Goal: Information Seeking & Learning: Learn about a topic

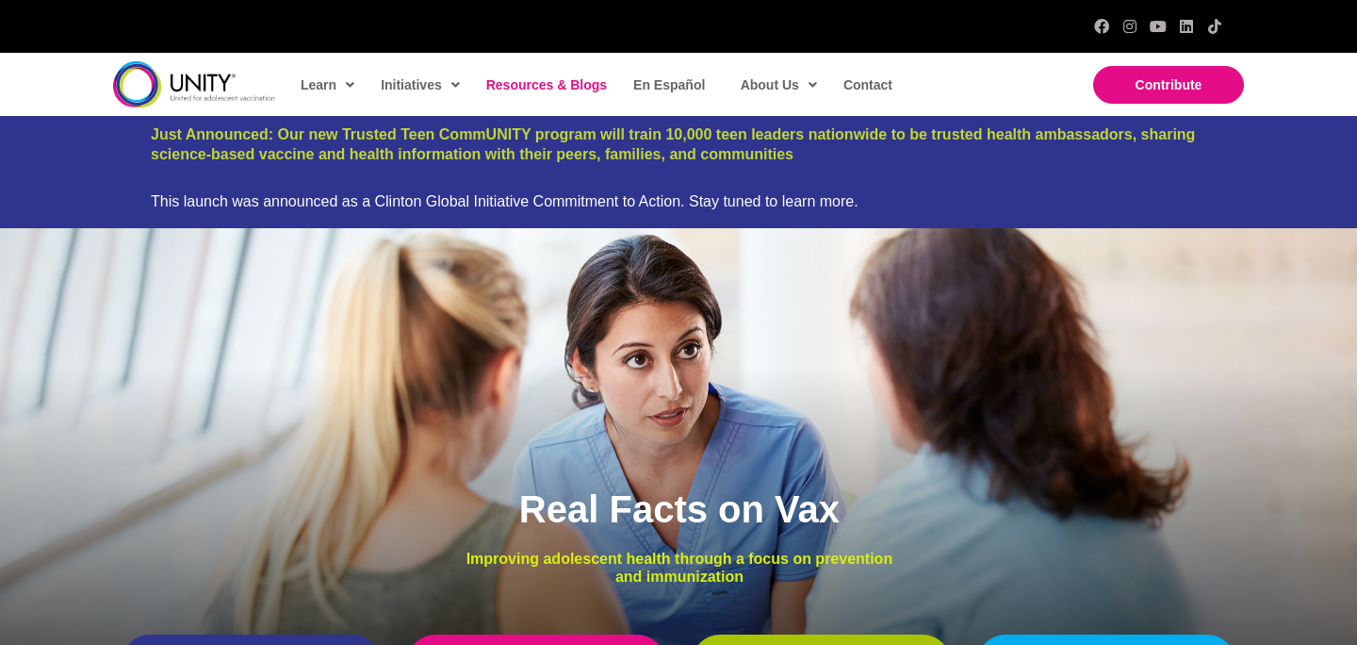
click at [565, 85] on span "Resources & Blogs" at bounding box center [546, 84] width 121 height 15
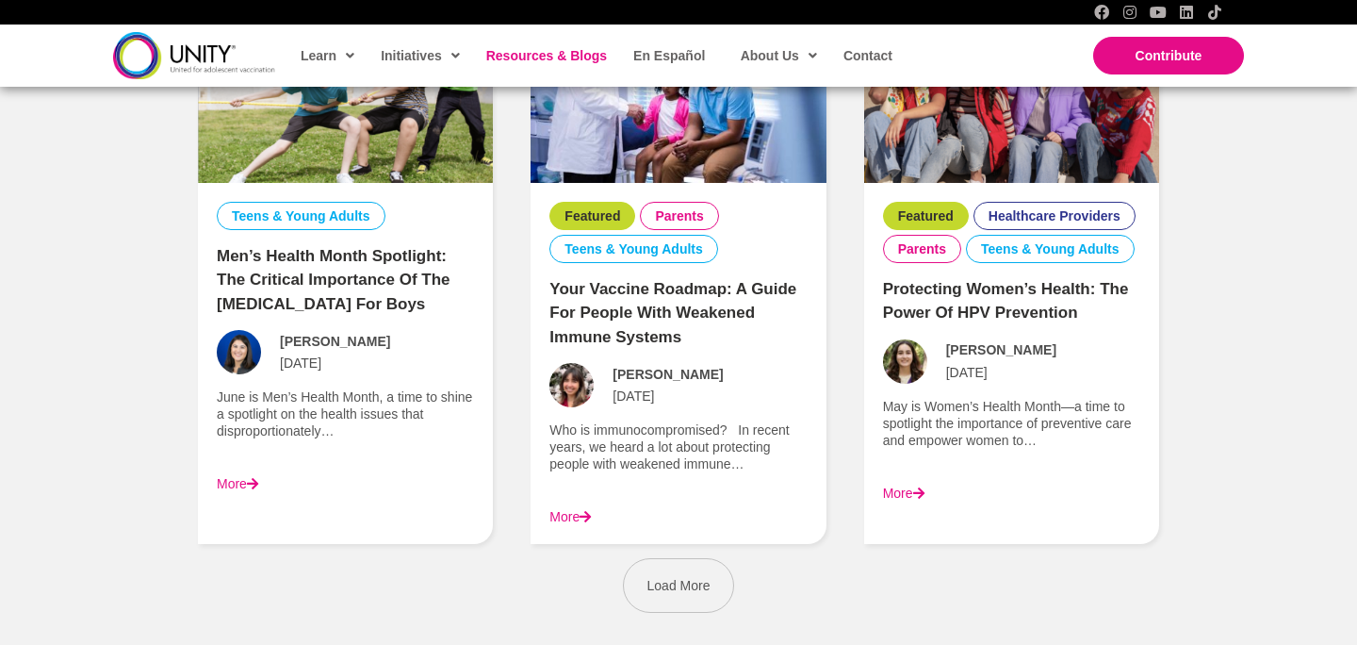
scroll to position [2667, 0]
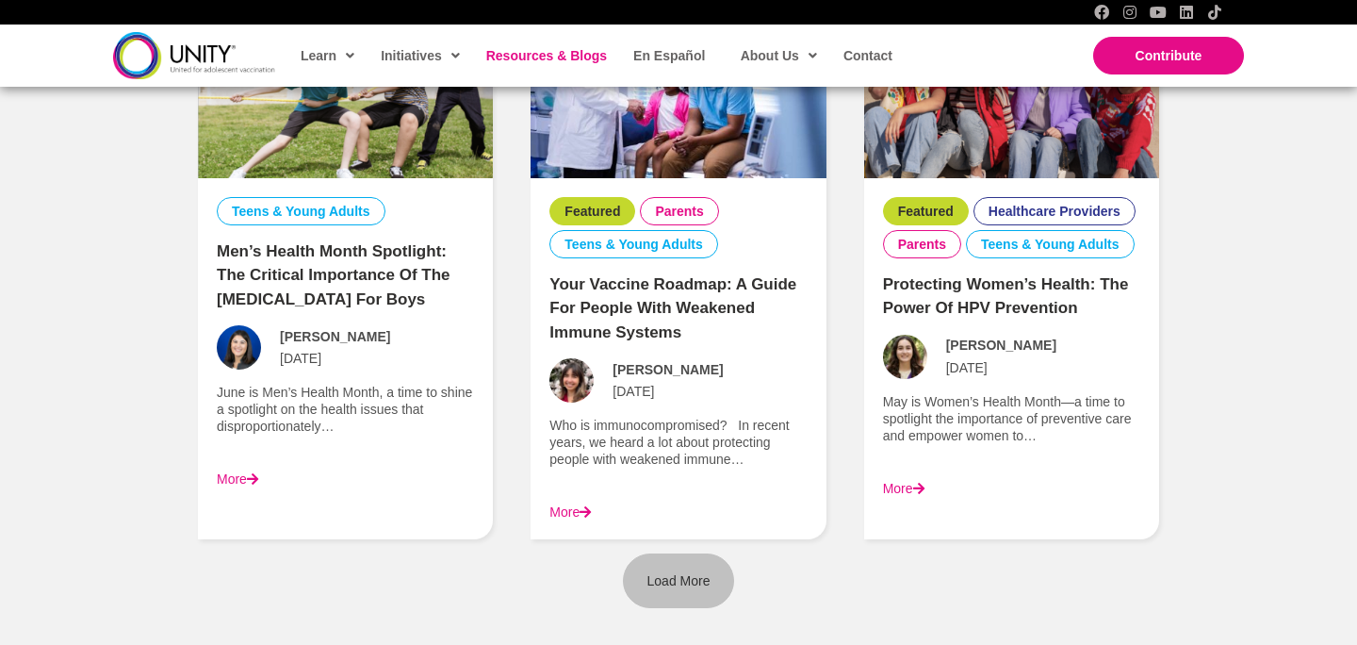
click at [659, 574] on span "Load More" at bounding box center [678, 580] width 63 height 15
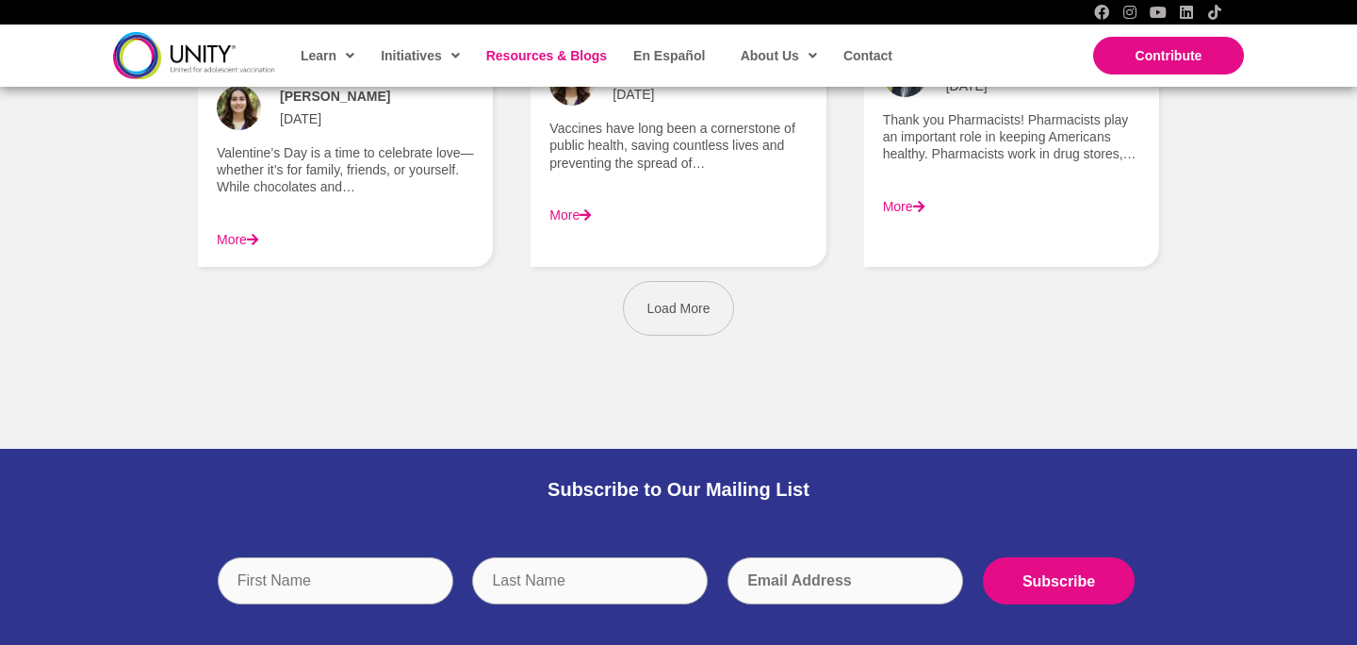
scroll to position [4641, 0]
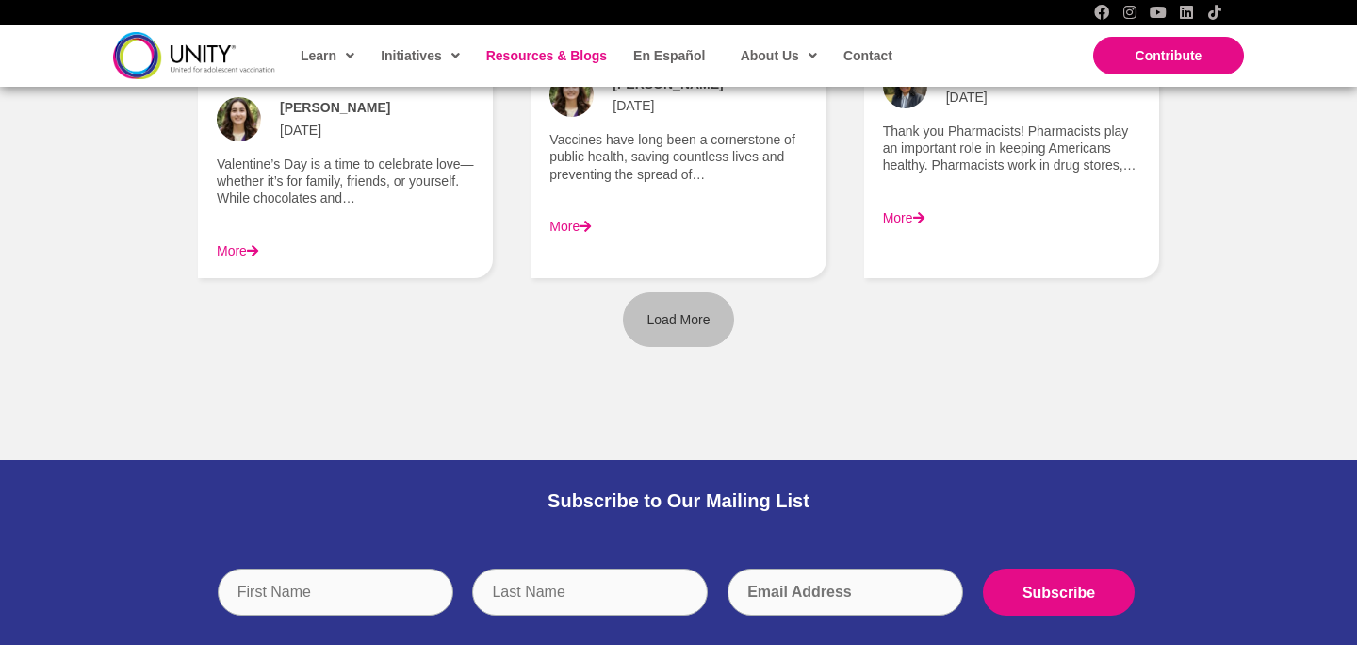
click at [662, 306] on link "Load More" at bounding box center [679, 319] width 112 height 55
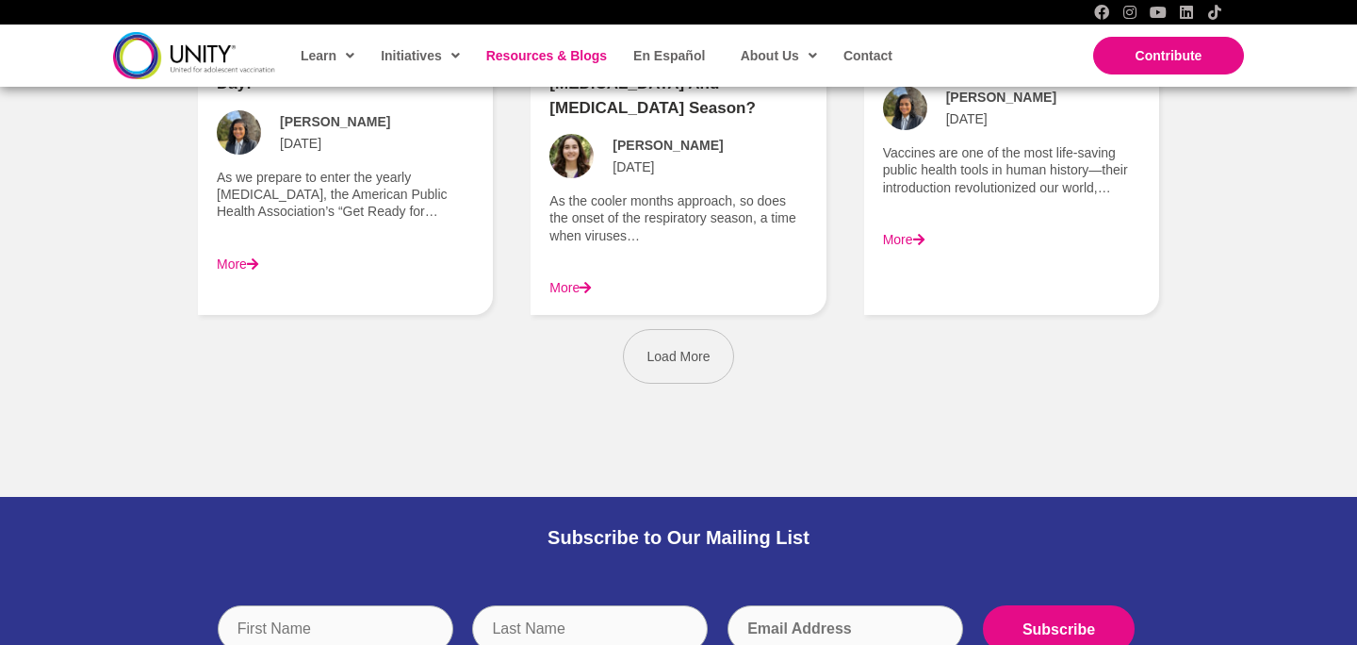
scroll to position [6301, 0]
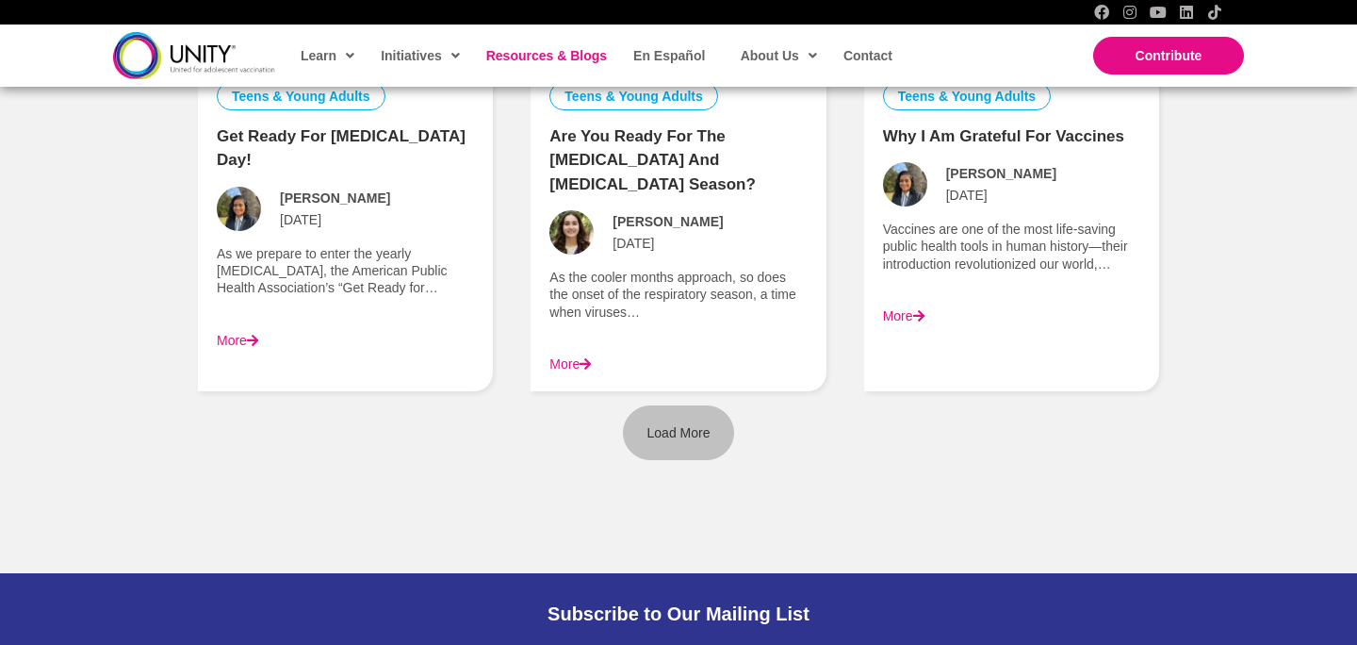
click at [692, 425] on span "Load More" at bounding box center [678, 432] width 63 height 15
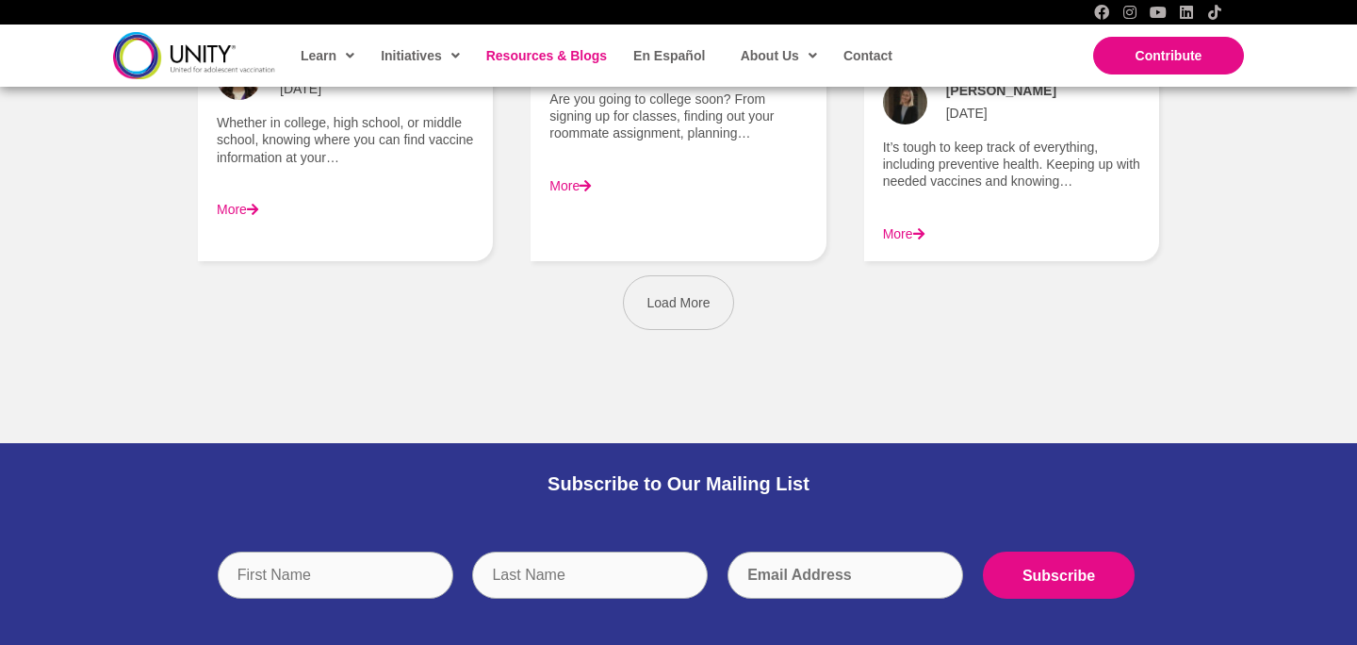
scroll to position [8155, 0]
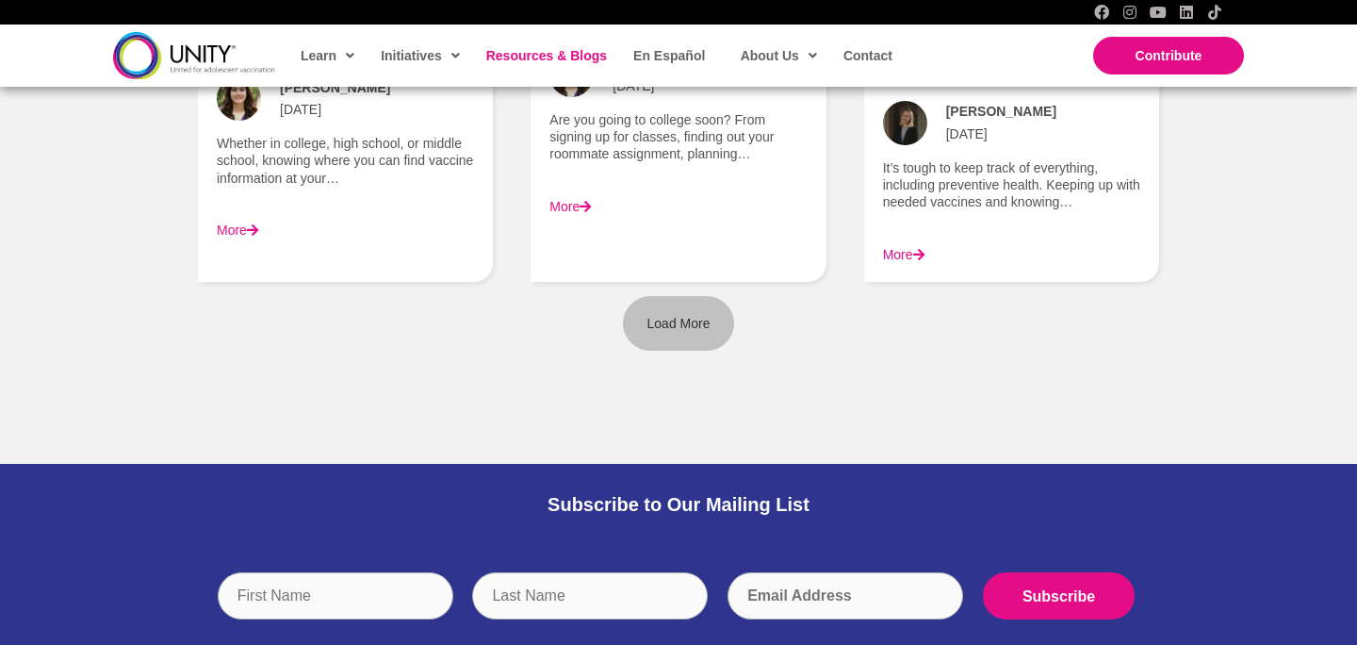
click at [689, 316] on span "Load More" at bounding box center [678, 323] width 63 height 15
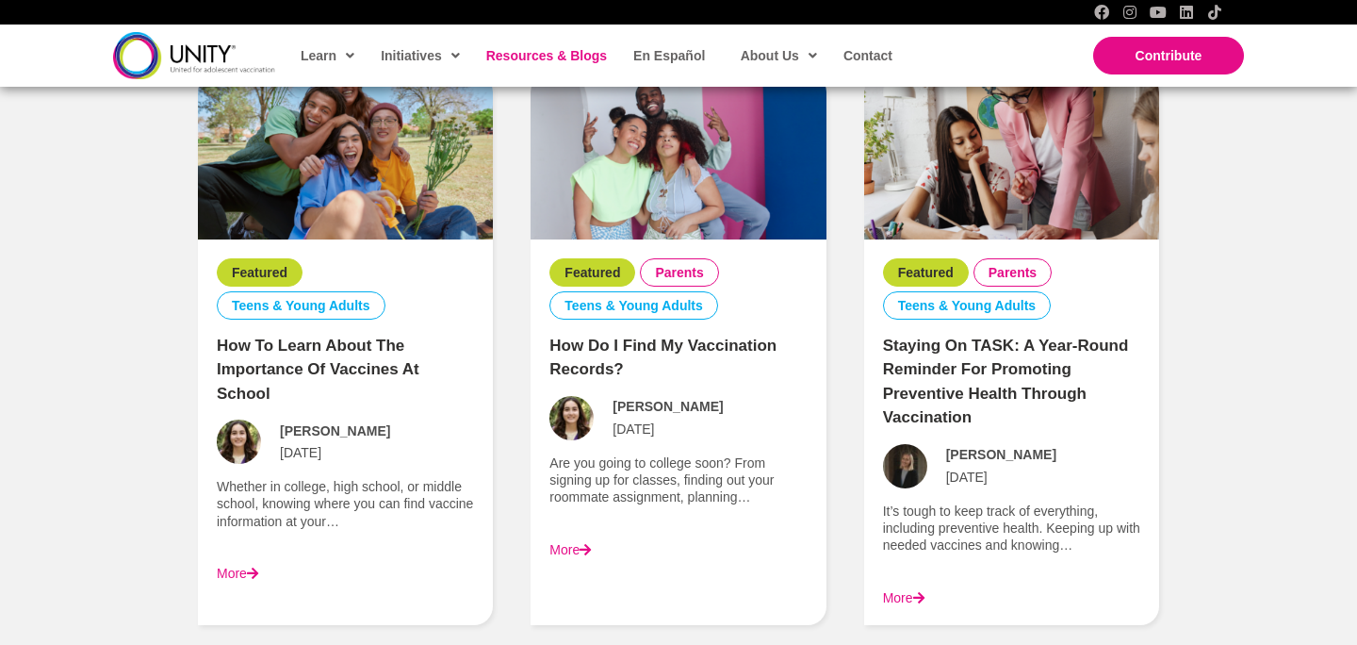
scroll to position [7887, 0]
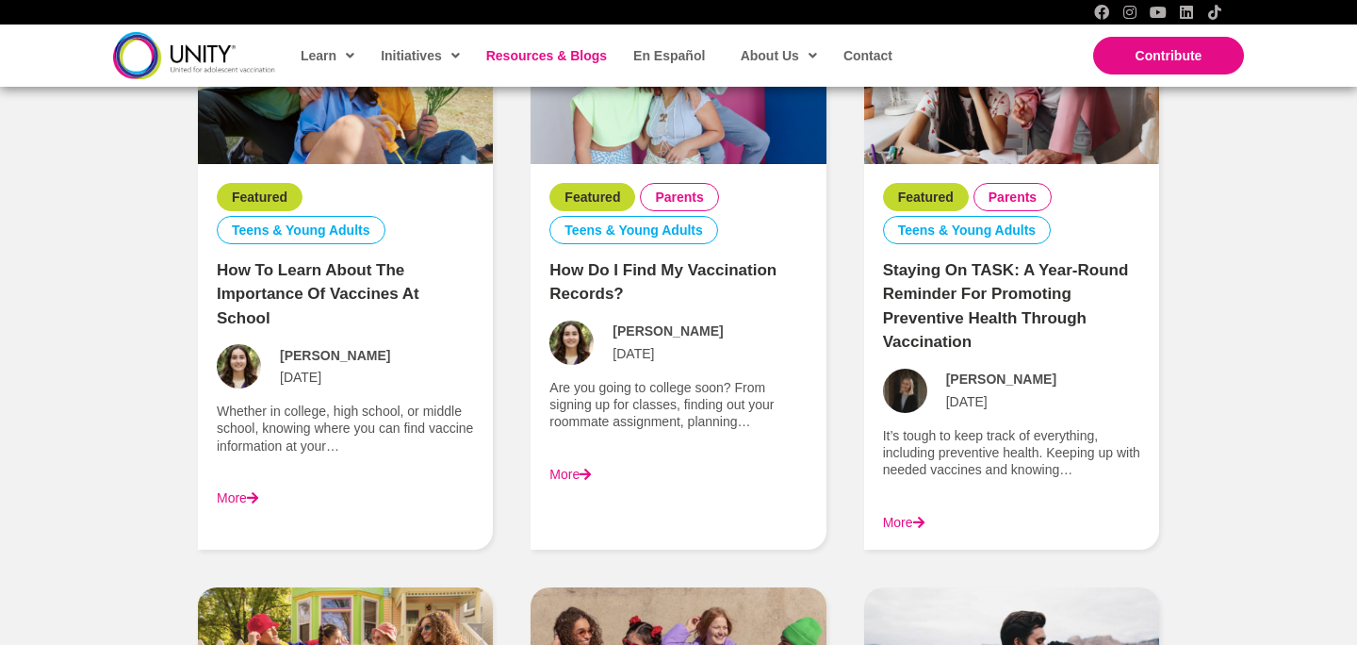
click at [611, 261] on link "How Do I Find My Vaccination Records?" at bounding box center [662, 282] width 227 height 42
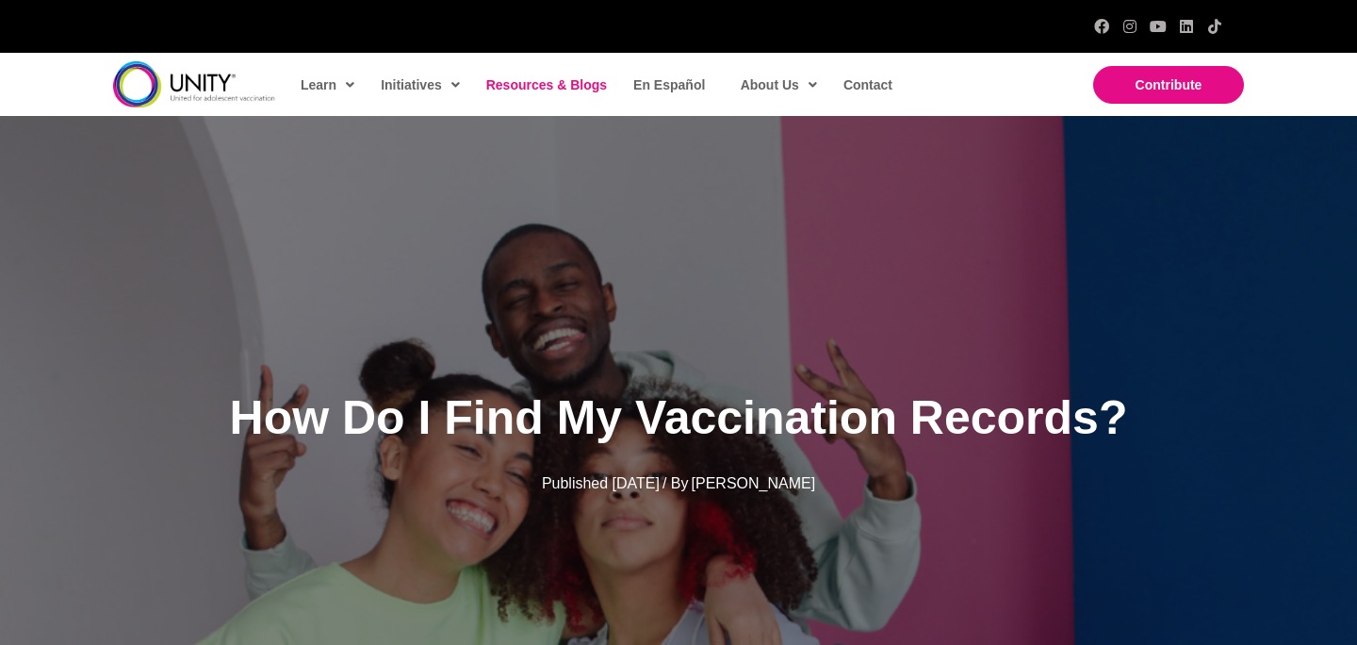
click at [554, 80] on span "Resources & Blogs" at bounding box center [546, 84] width 121 height 15
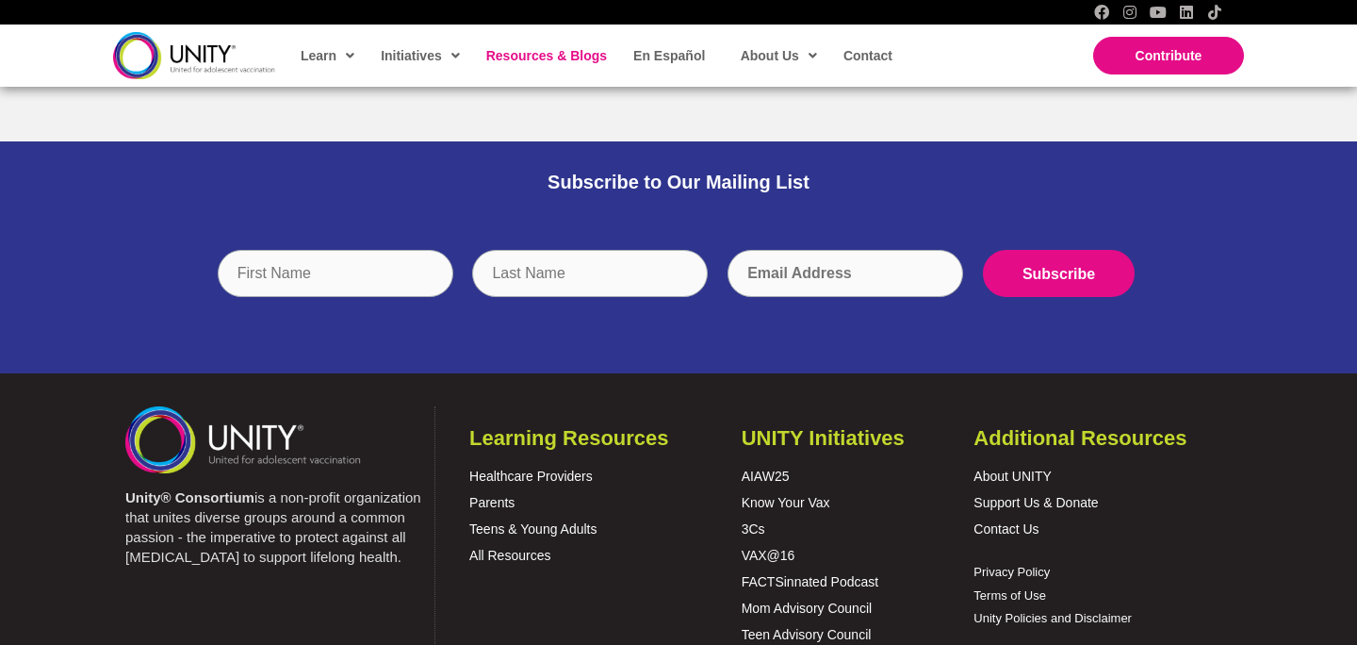
scroll to position [3276, 0]
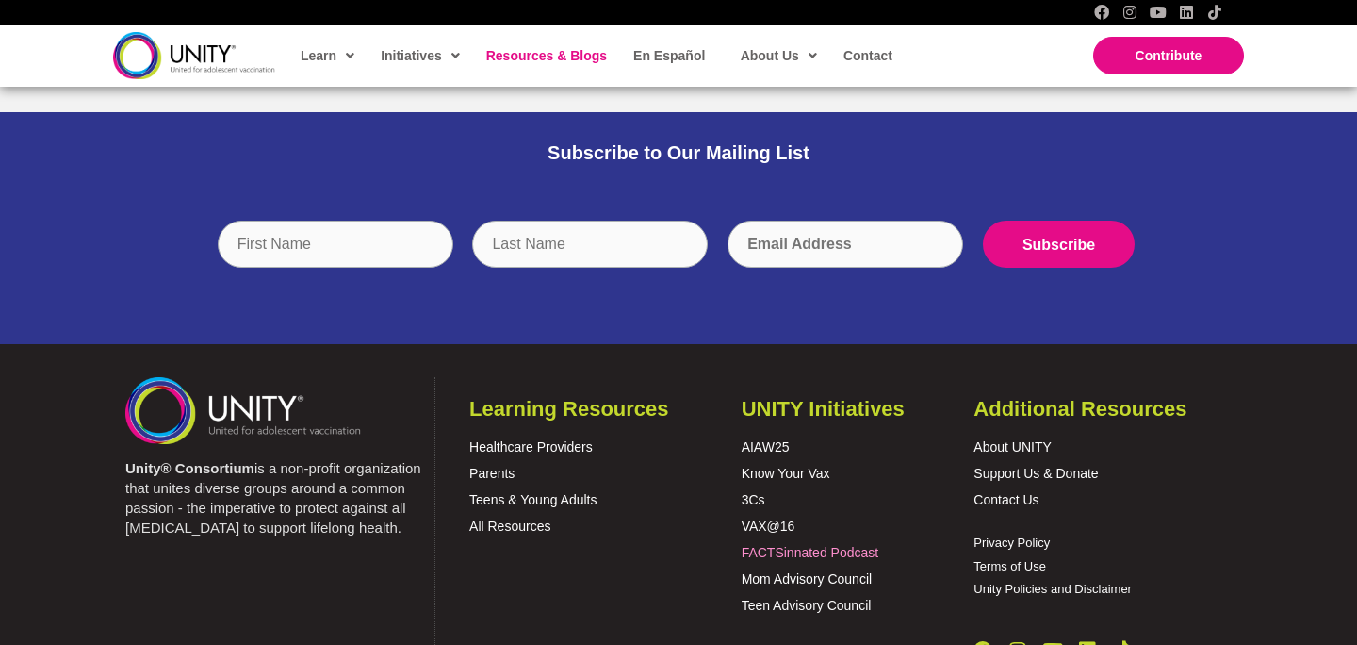
click at [755, 547] on link "FACTSinnated Podcast" at bounding box center [811, 552] width 138 height 15
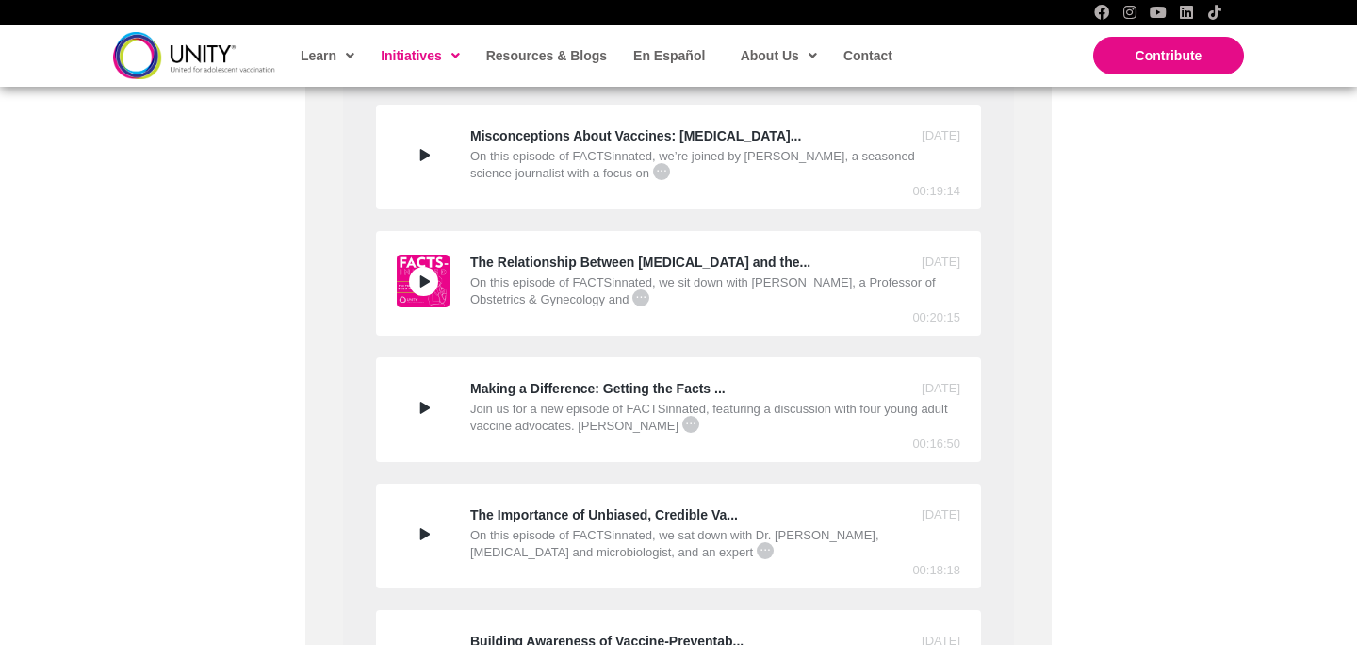
scroll to position [1892, 0]
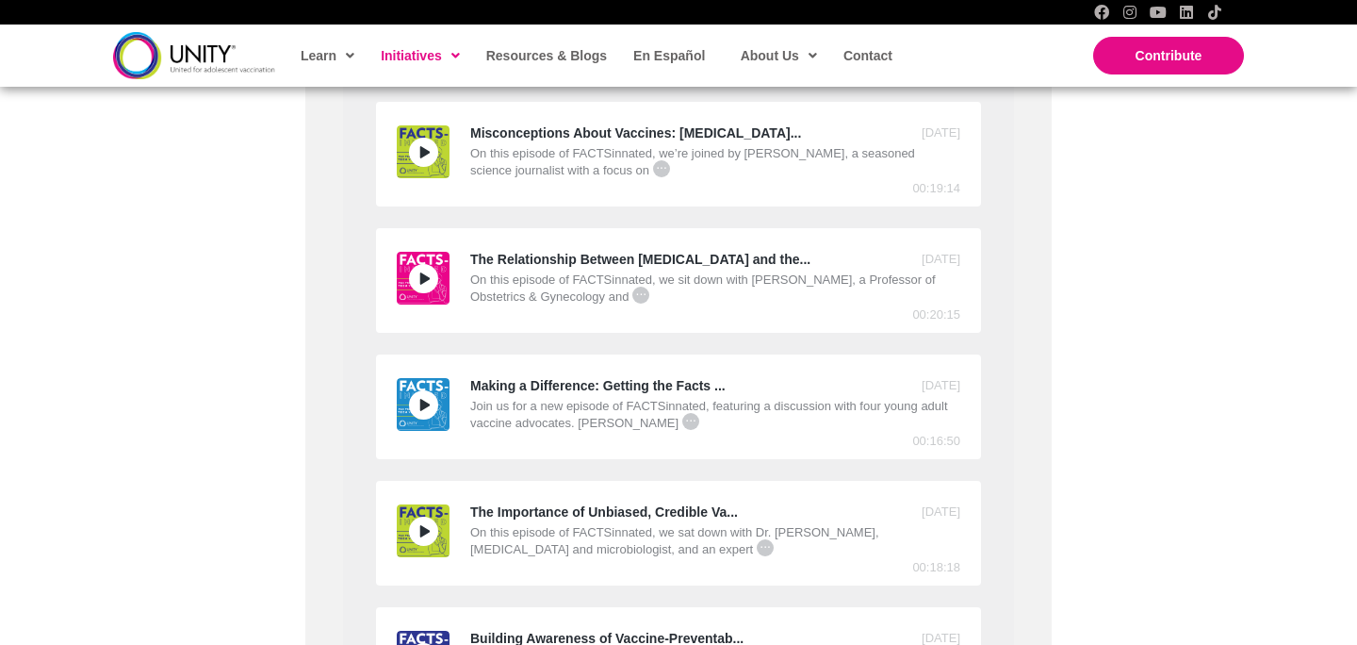
click at [703, 255] on div "The Relationship Between [MEDICAL_DATA] and the..." at bounding box center [625, 260] width 456 height 16
